Goal: Check status

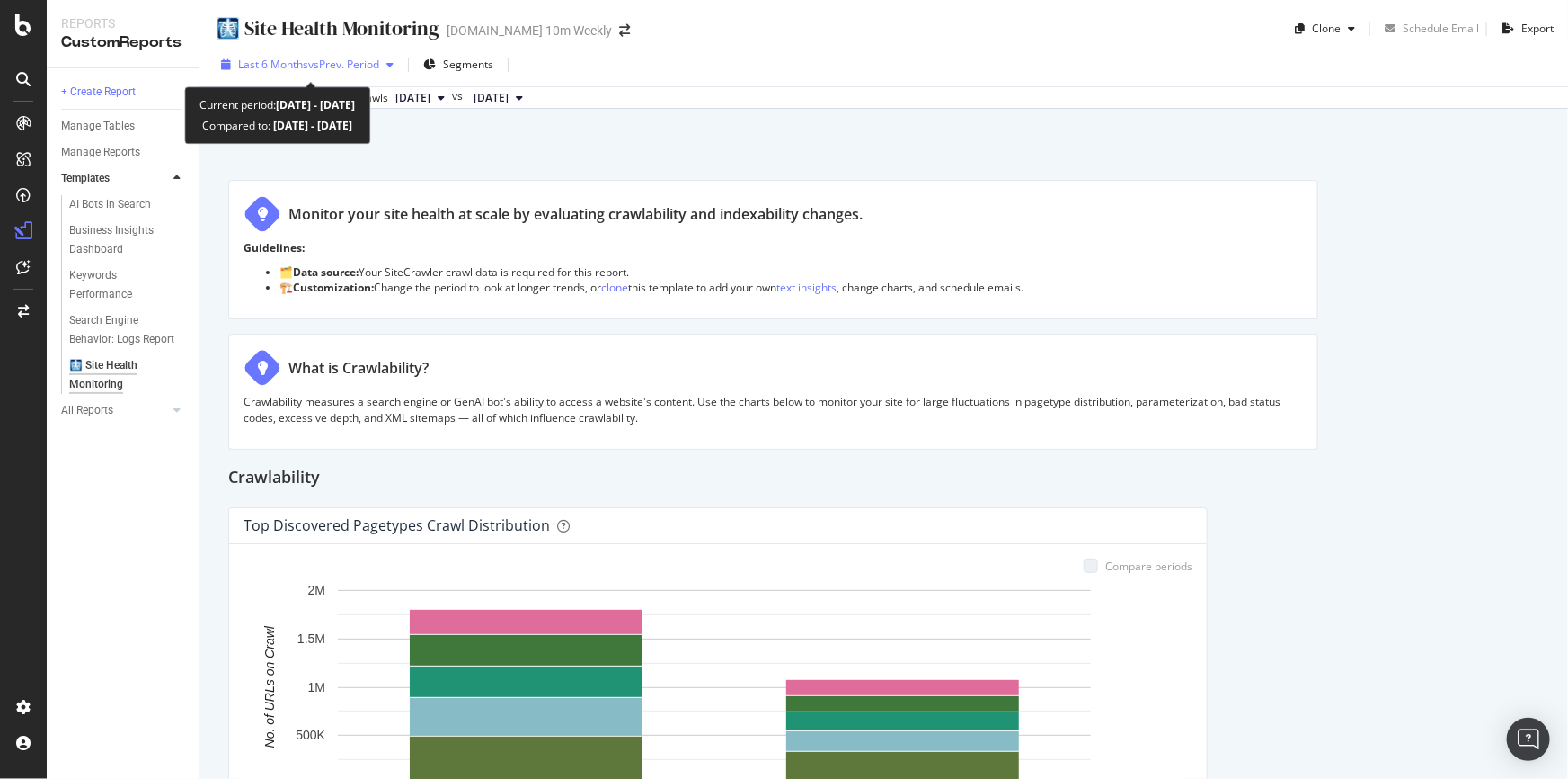
click at [347, 66] on span "vs Prev. Period" at bounding box center [344, 63] width 71 height 15
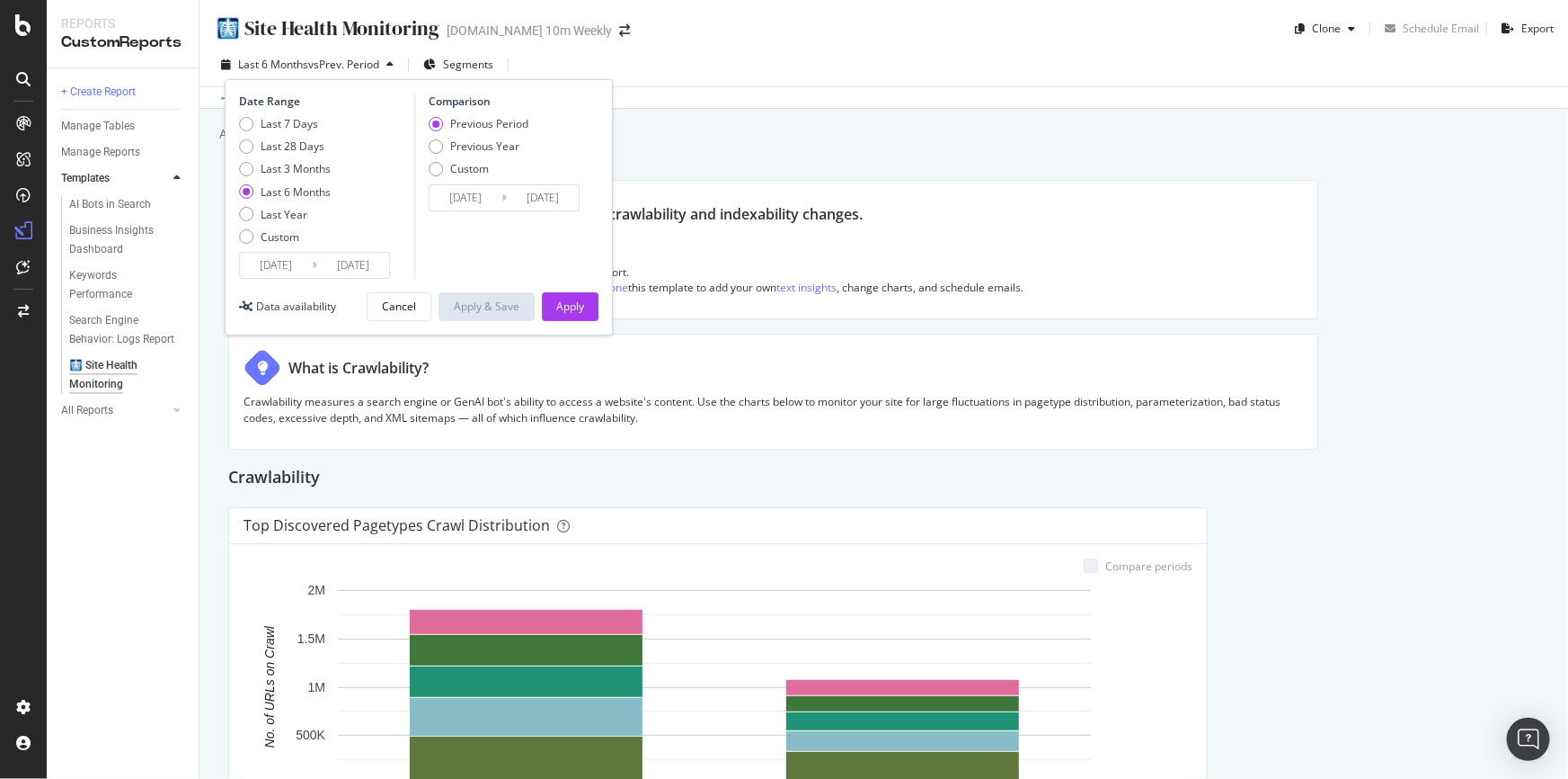
click at [343, 266] on input "[DATE]" at bounding box center [353, 266] width 72 height 25
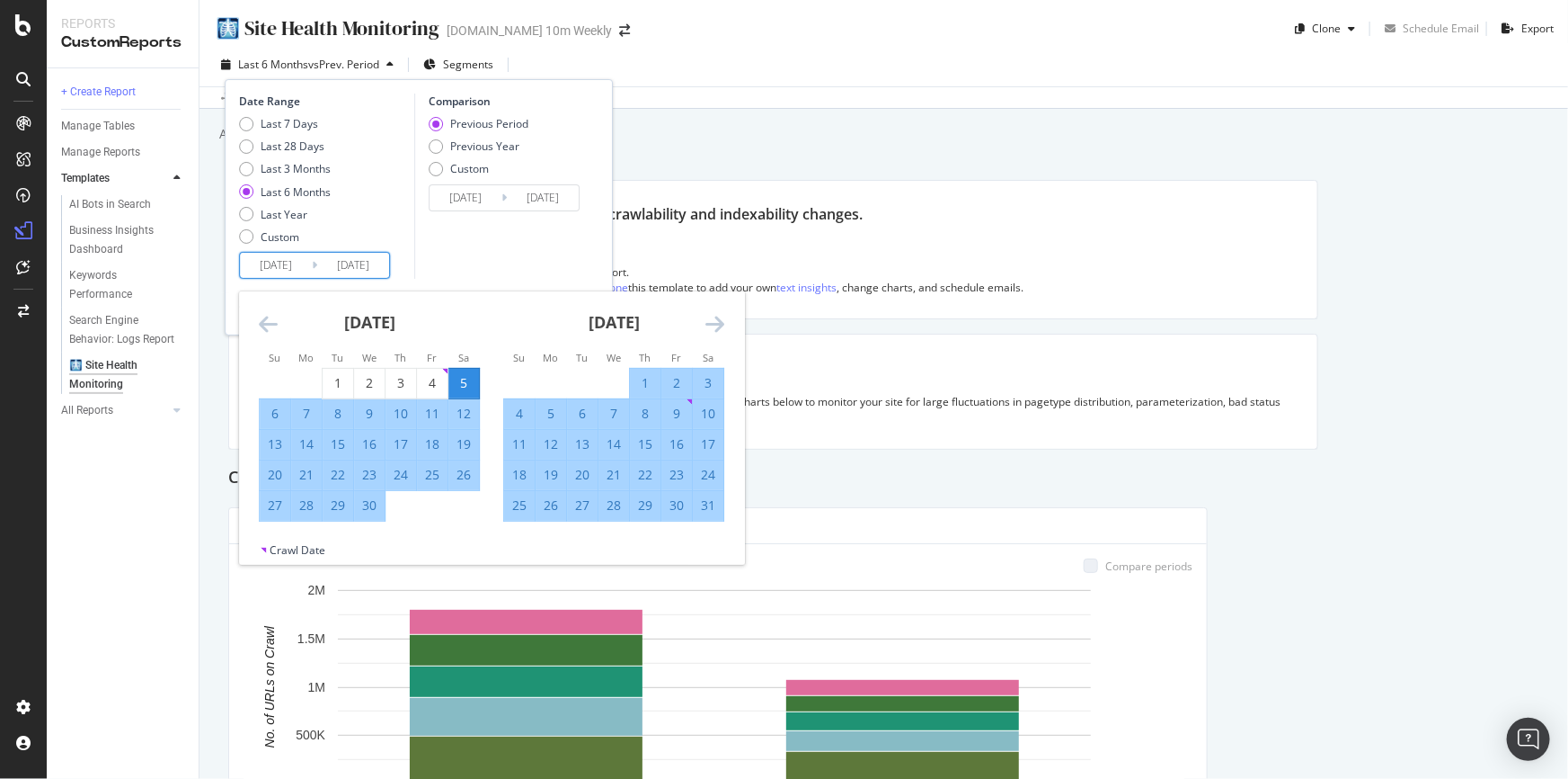
click at [711, 322] on icon "Move forward to switch to the next month." at bounding box center [714, 324] width 19 height 22
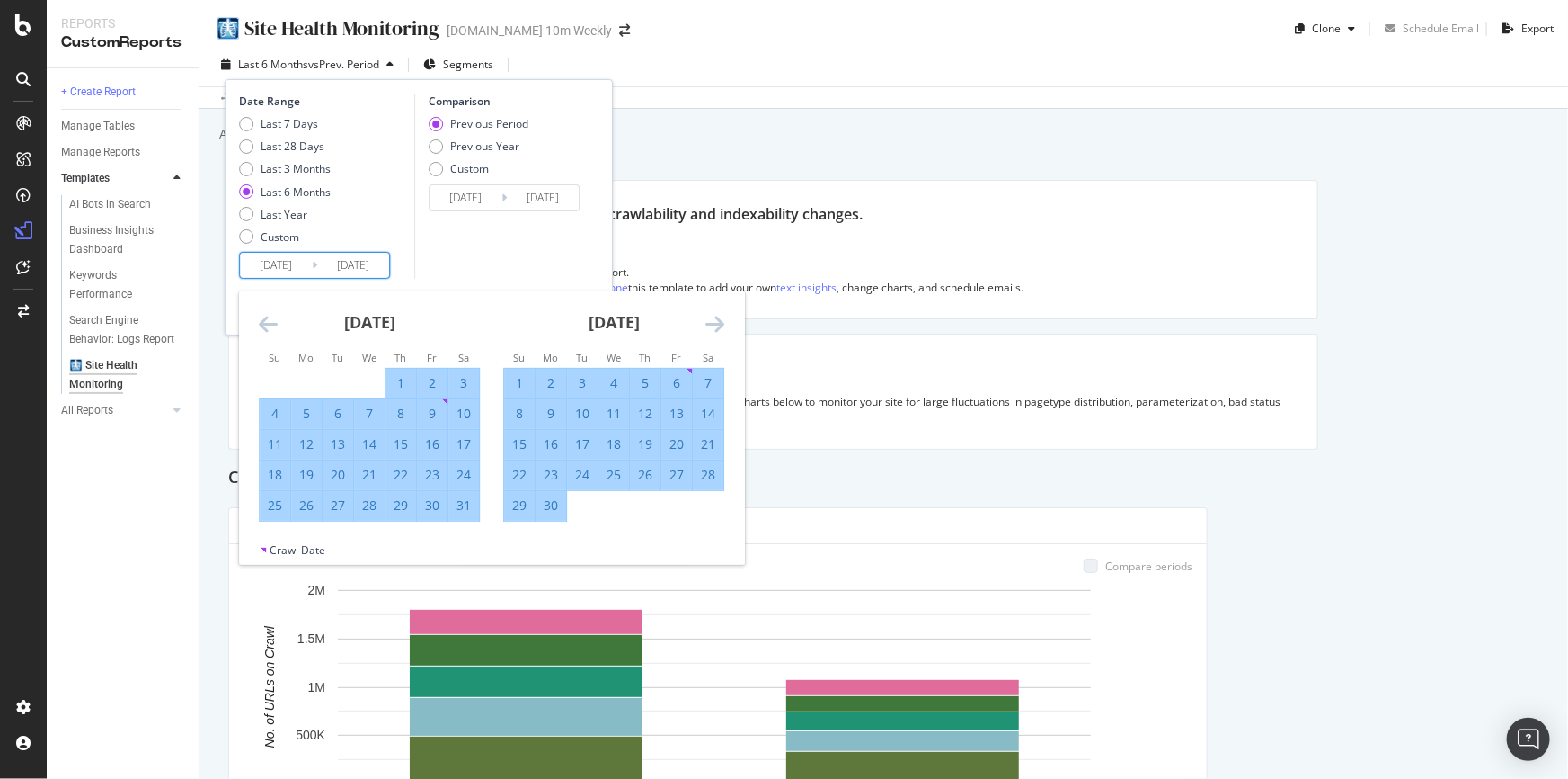
click at [711, 322] on icon "Move forward to switch to the next month." at bounding box center [714, 324] width 19 height 22
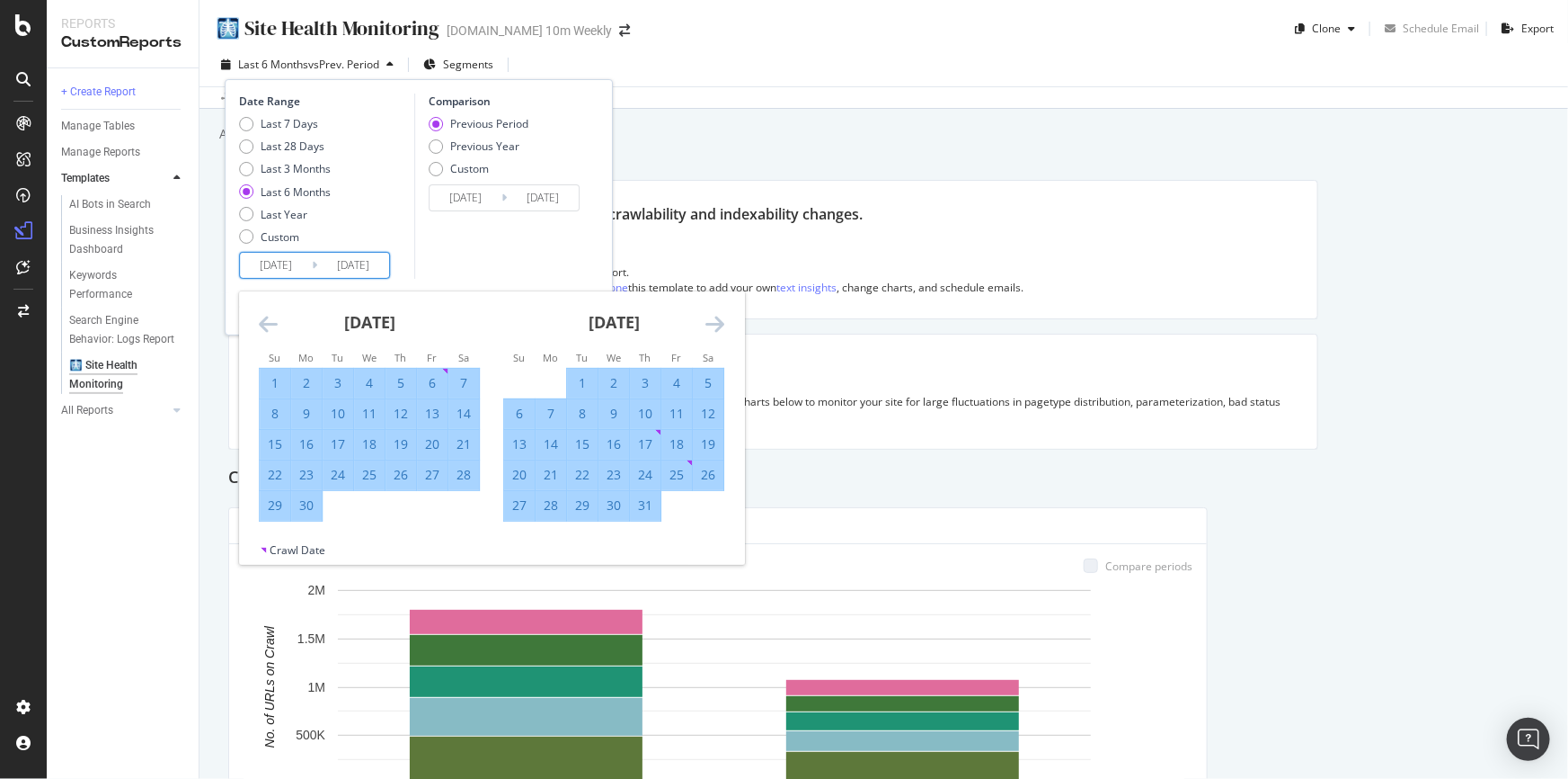
click at [711, 322] on icon "Move forward to switch to the next month." at bounding box center [714, 324] width 19 height 22
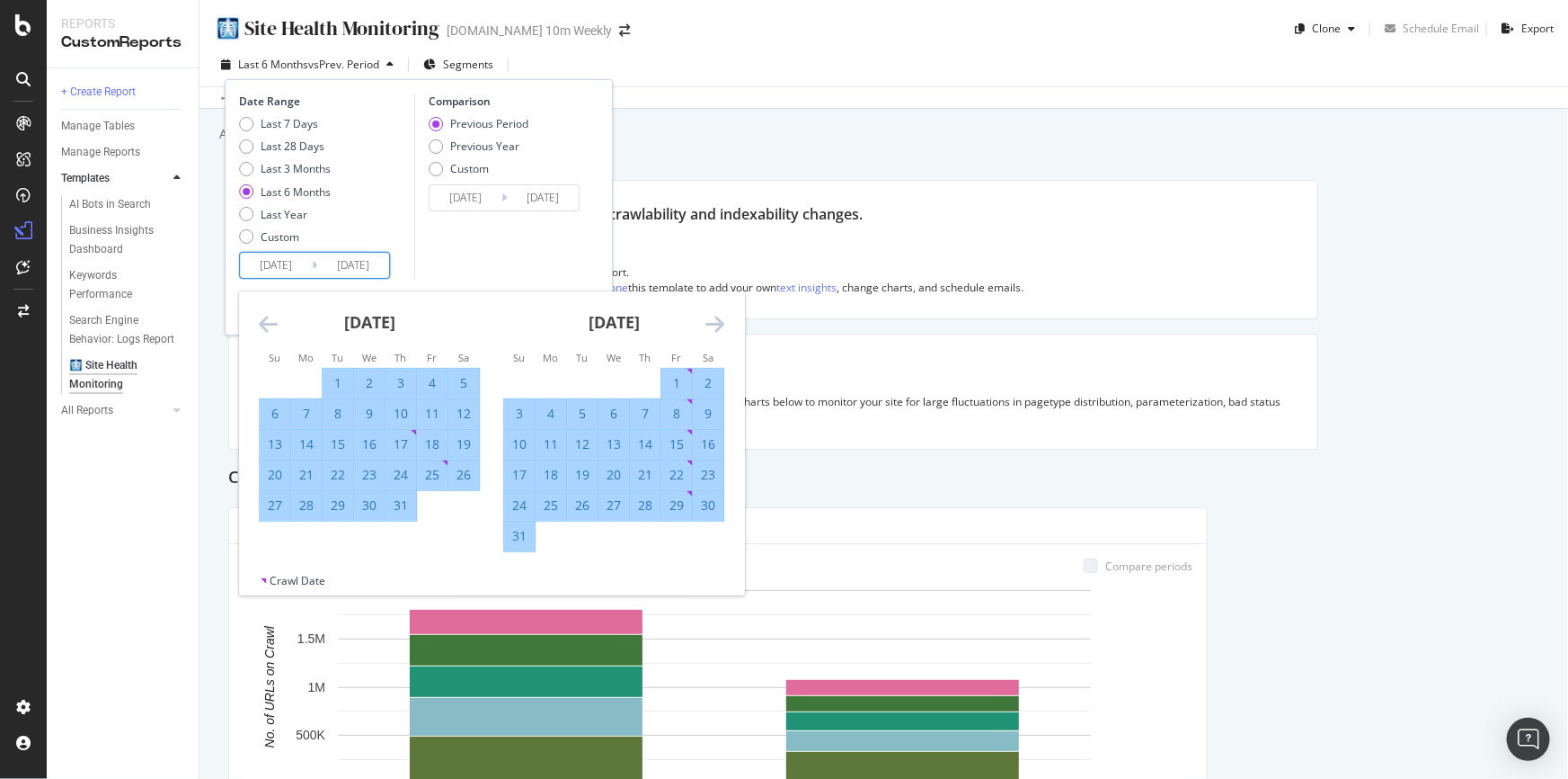
click at [711, 322] on icon "Move forward to switch to the next month." at bounding box center [714, 324] width 19 height 22
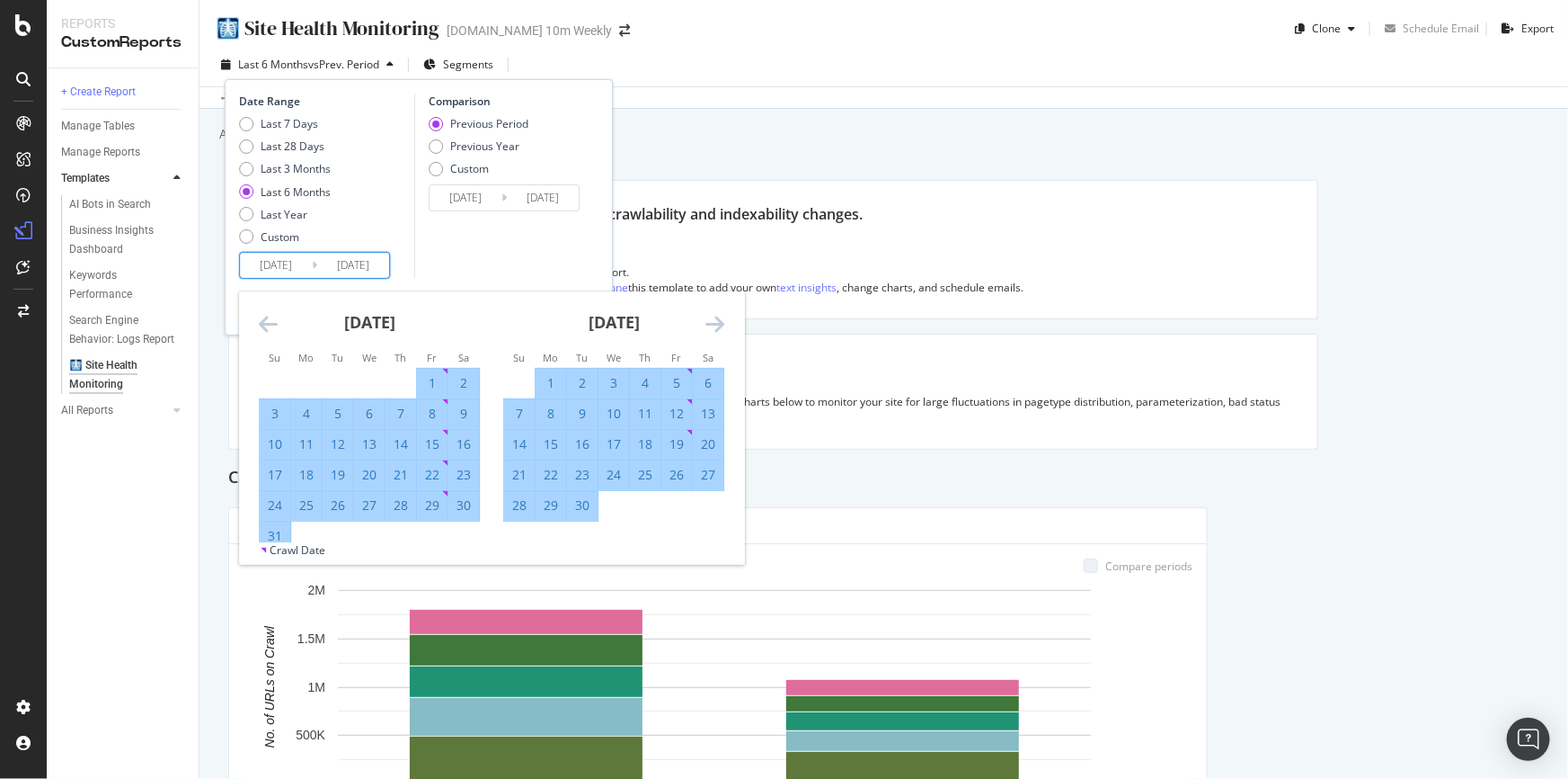
click at [711, 322] on icon "Move forward to switch to the next month." at bounding box center [714, 324] width 19 height 22
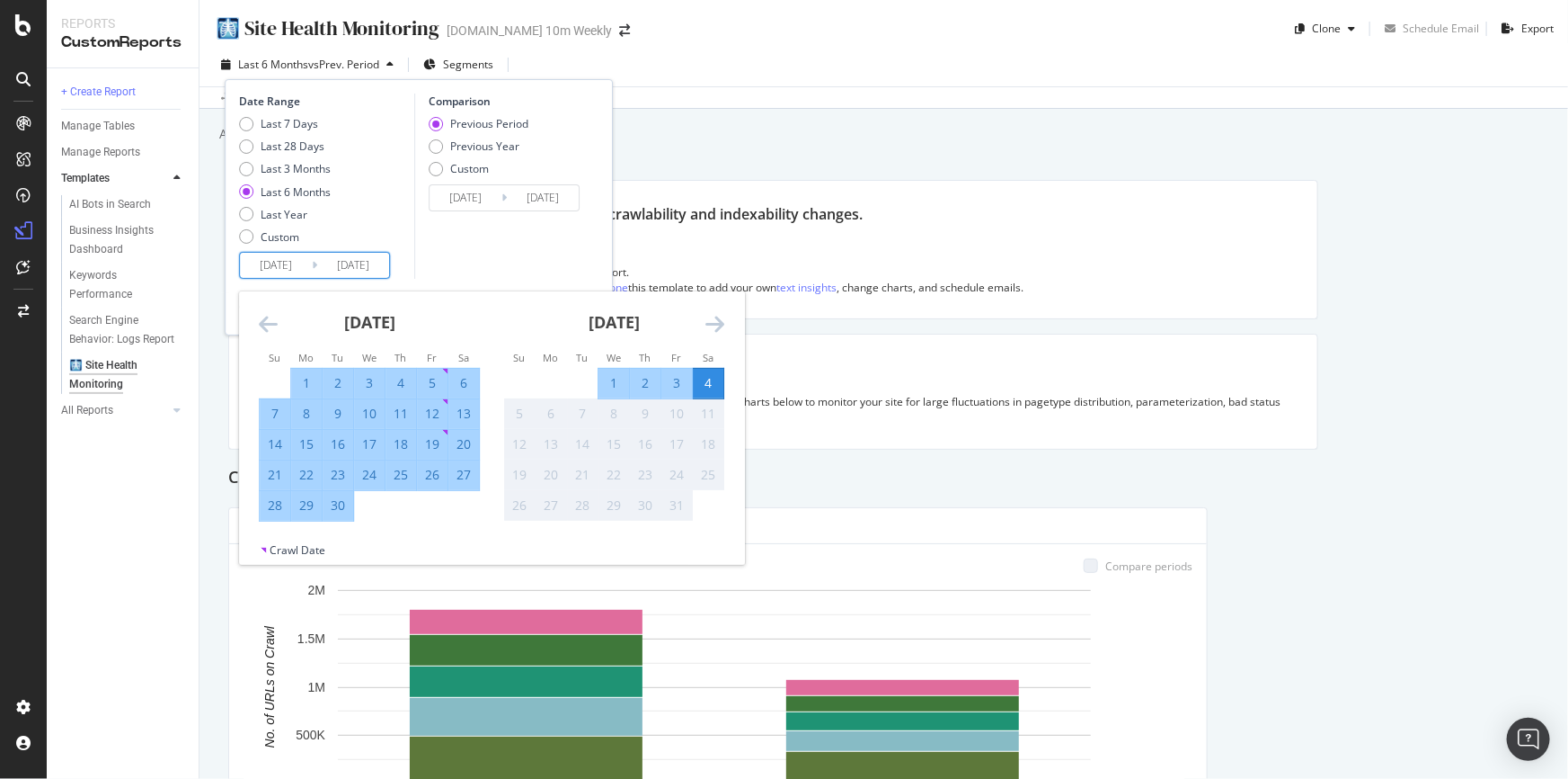
click at [711, 322] on icon "Move forward to switch to the next month." at bounding box center [714, 324] width 19 height 22
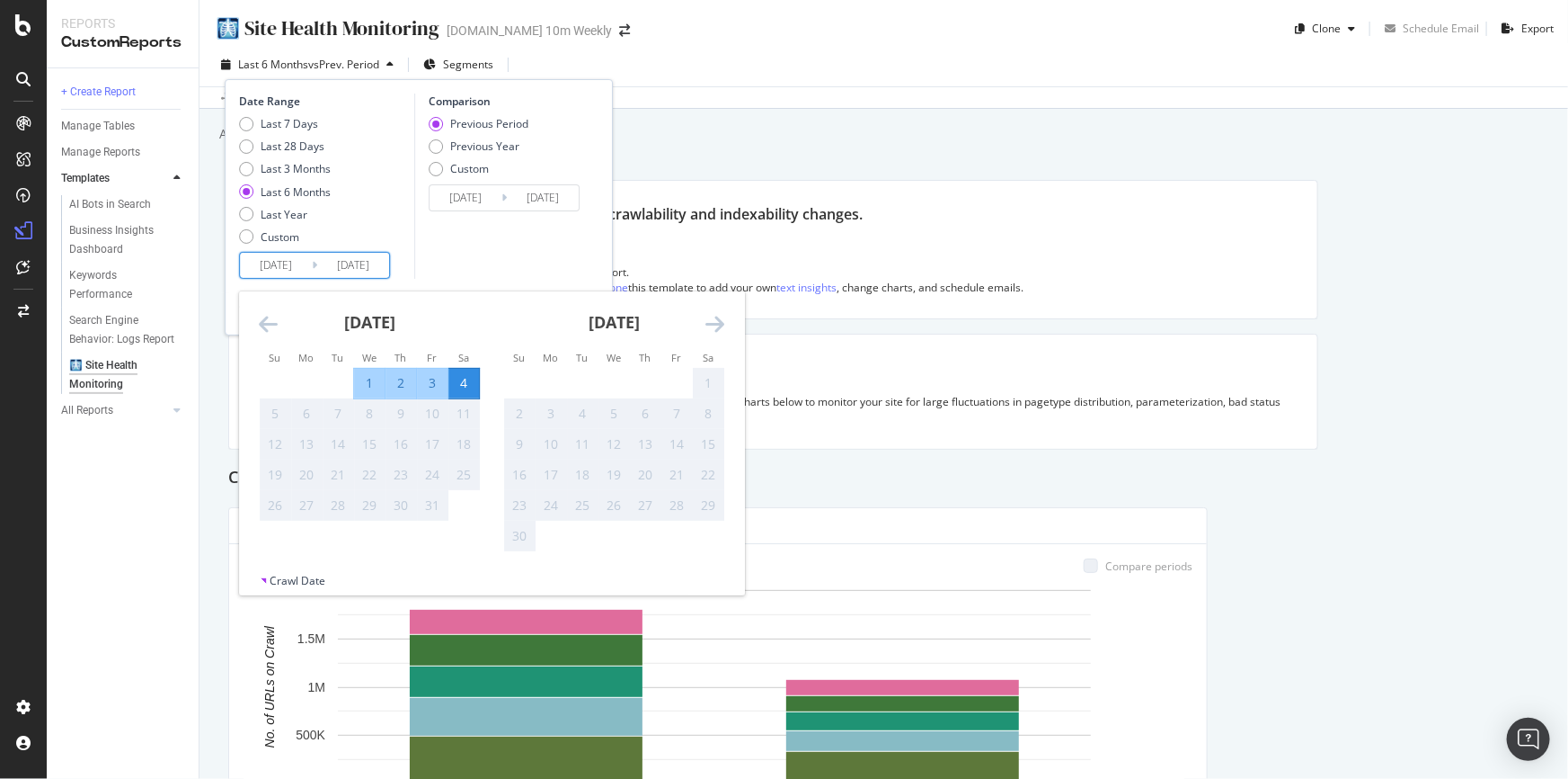
click at [884, 76] on div "Last 6 Months vs Prev. Period Segments Date Range Last 7 Days Last 28 Days Last…" at bounding box center [884, 69] width 1369 height 36
